Goal: Information Seeking & Learning: Compare options

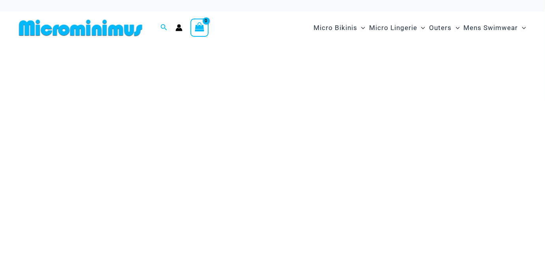
click at [344, 53] on img at bounding box center [272, 143] width 537 height 182
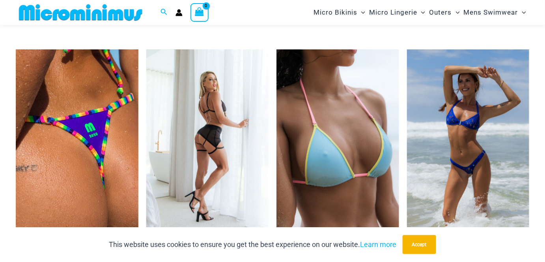
scroll to position [1664, 0]
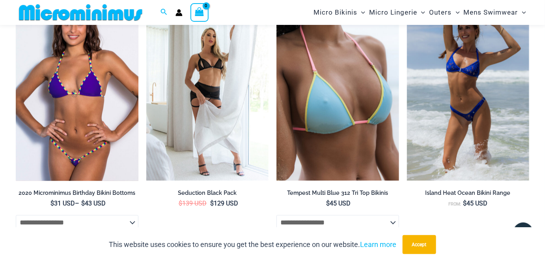
click at [87, 99] on img at bounding box center [77, 88] width 123 height 184
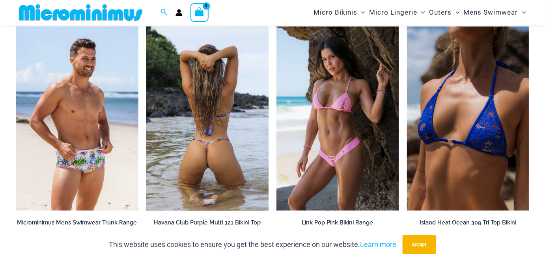
scroll to position [945, 0]
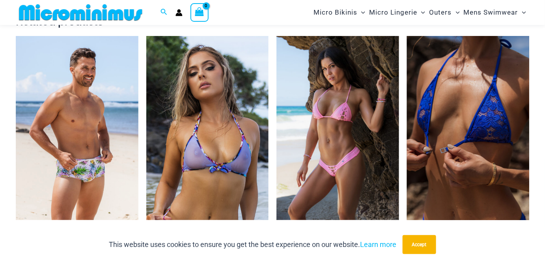
click at [438, 161] on img at bounding box center [468, 128] width 123 height 184
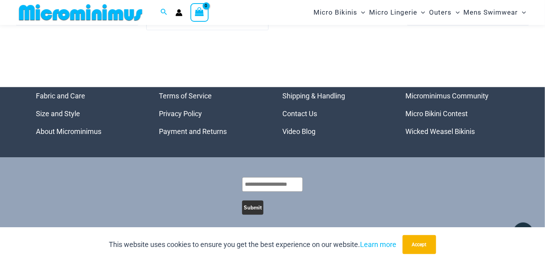
scroll to position [2371, 0]
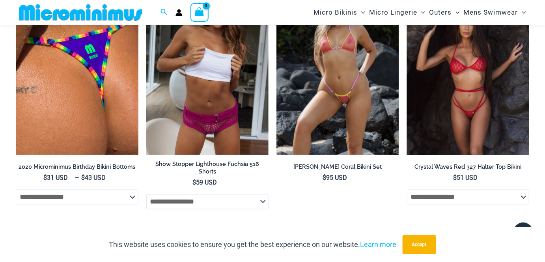
click at [449, 137] on img at bounding box center [468, 63] width 123 height 184
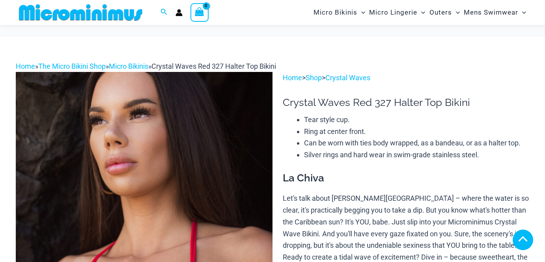
scroll to position [1255, 0]
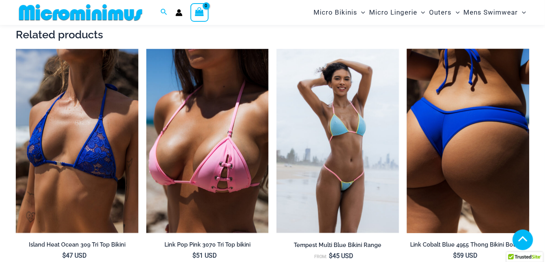
click at [462, 137] on img at bounding box center [468, 141] width 123 height 184
